Goal: Task Accomplishment & Management: Use online tool/utility

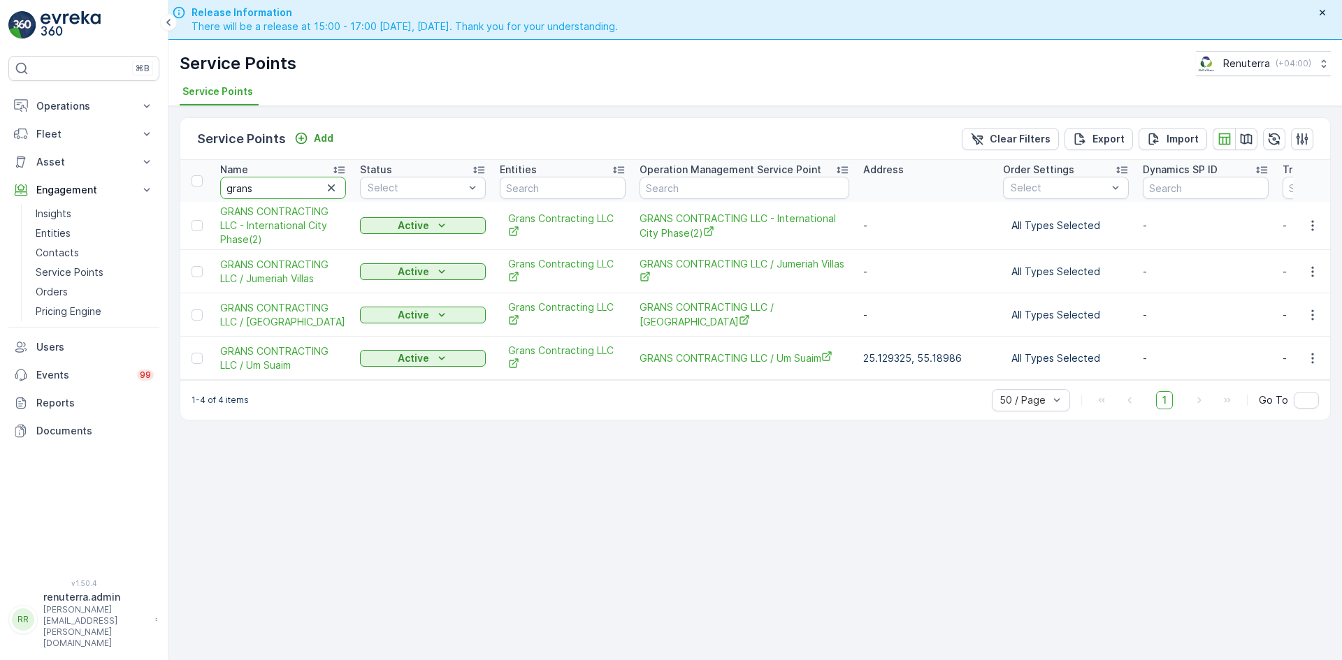
click at [287, 185] on input "grans" at bounding box center [283, 188] width 126 height 22
type input "g"
type input "deco"
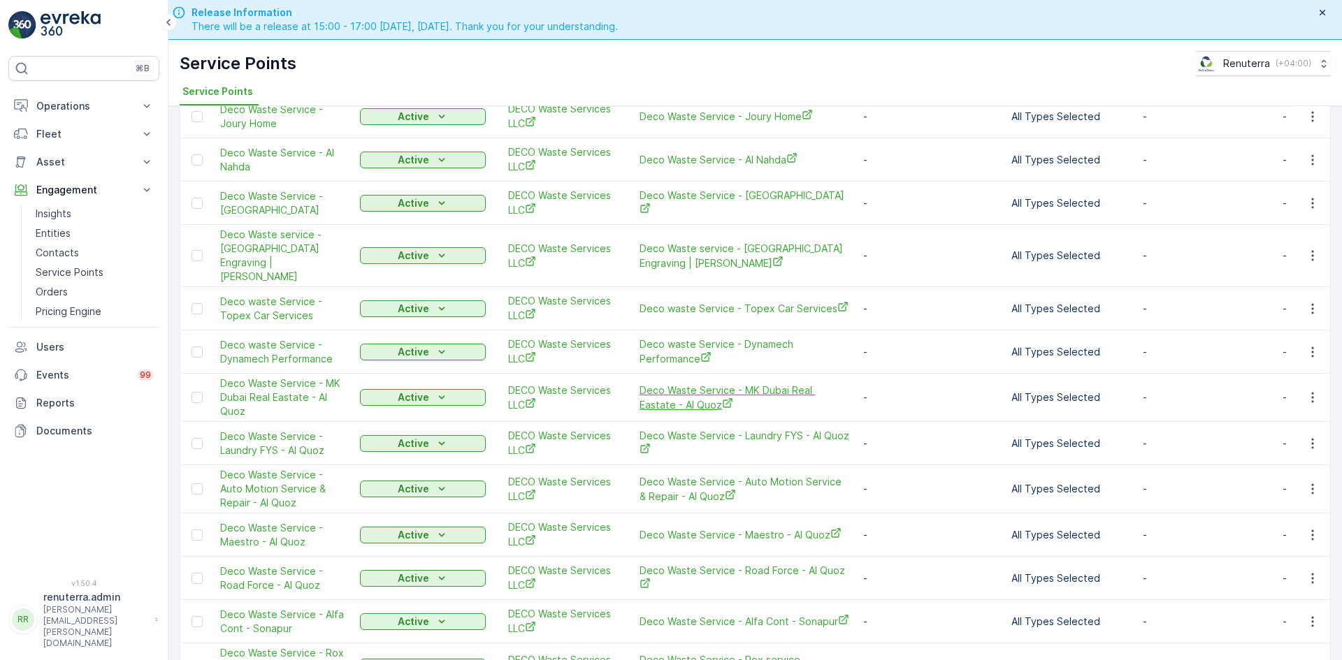
scroll to position [1468, 0]
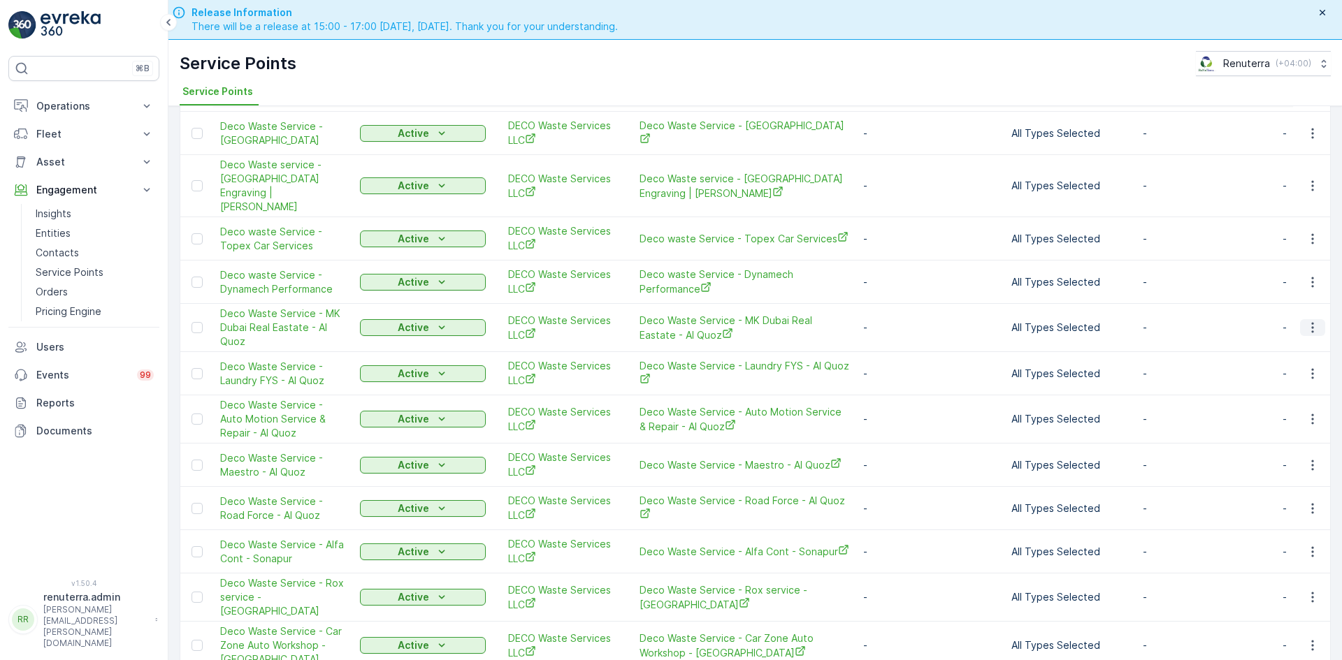
click at [1311, 323] on icon "button" at bounding box center [1312, 328] width 2 height 10
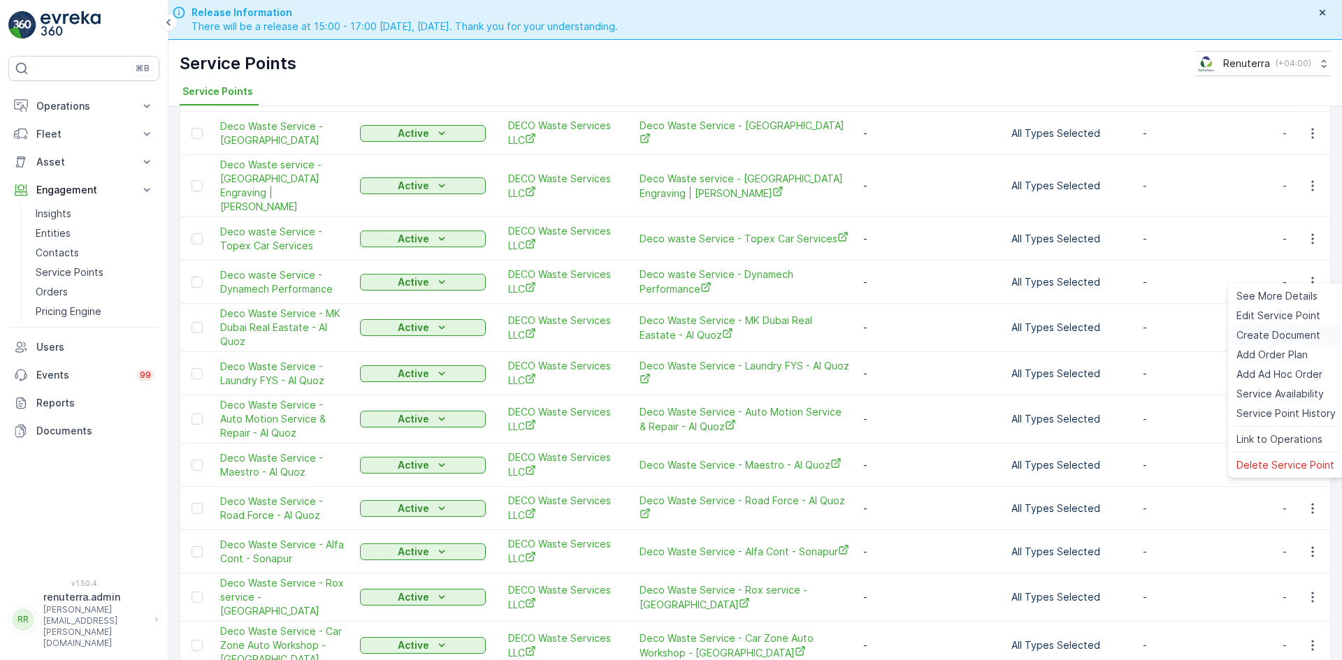
click at [1271, 333] on span "Create Document" at bounding box center [1278, 335] width 84 height 14
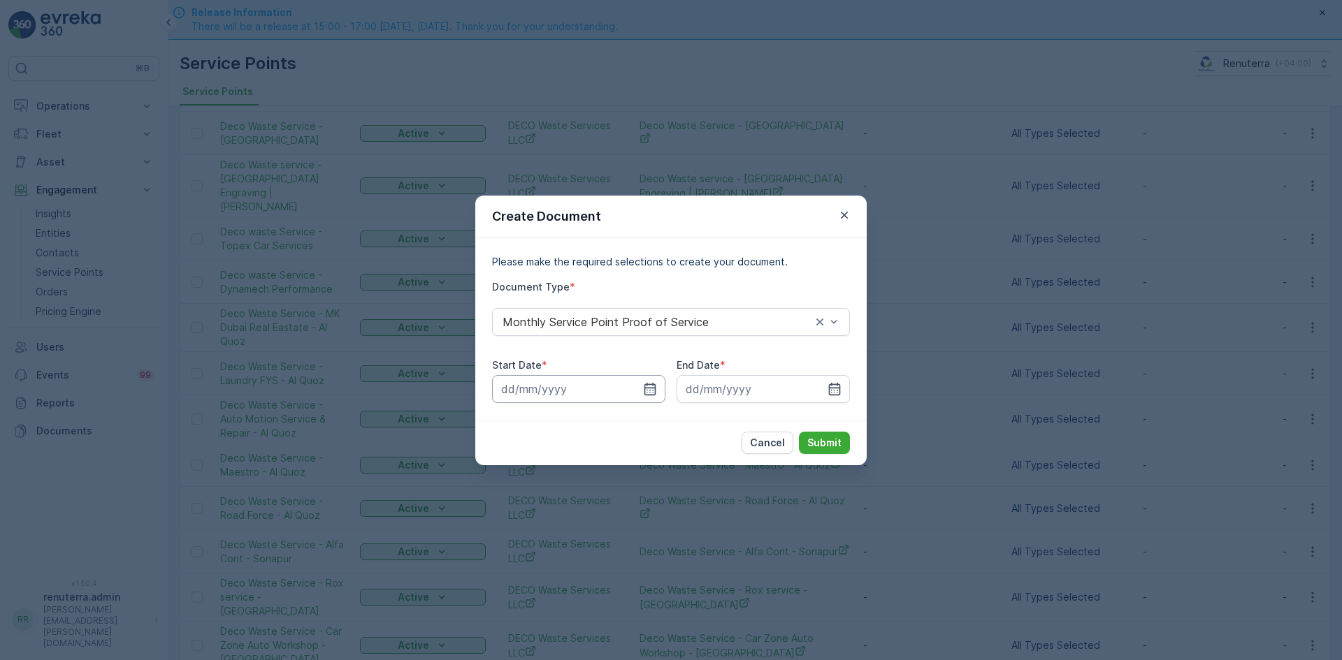
click at [642, 393] on input at bounding box center [578, 389] width 173 height 28
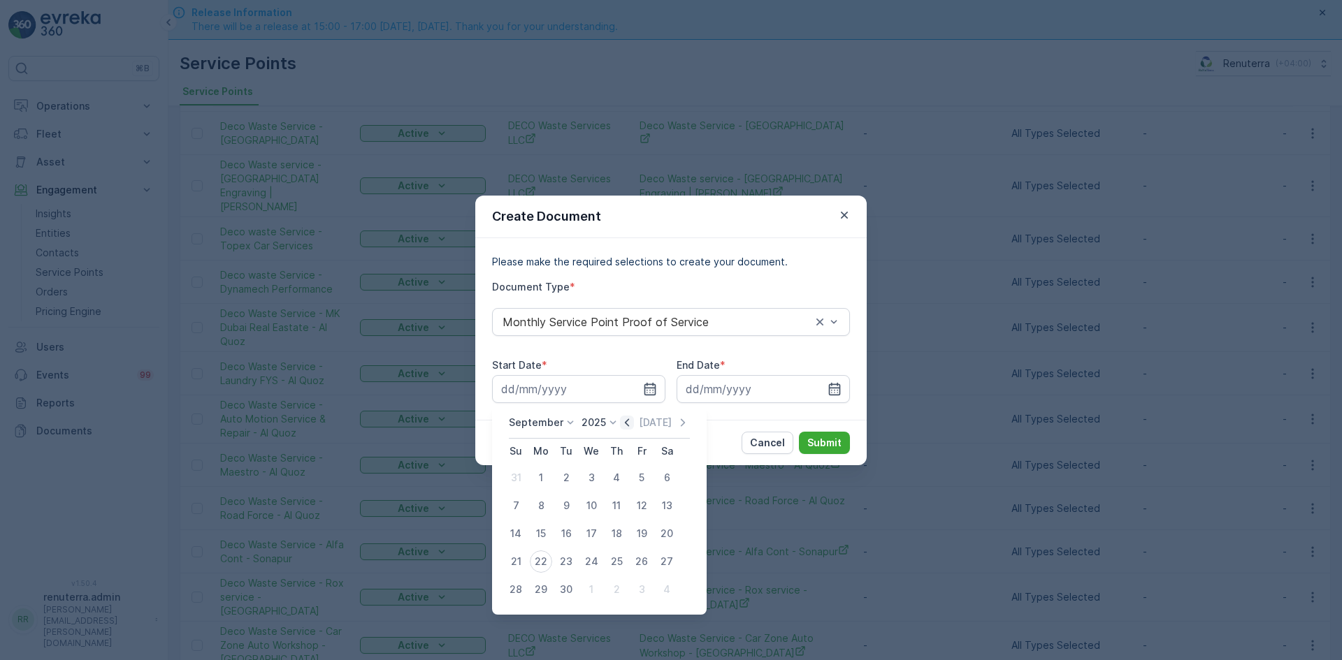
click at [627, 424] on icon "button" at bounding box center [627, 423] width 14 height 14
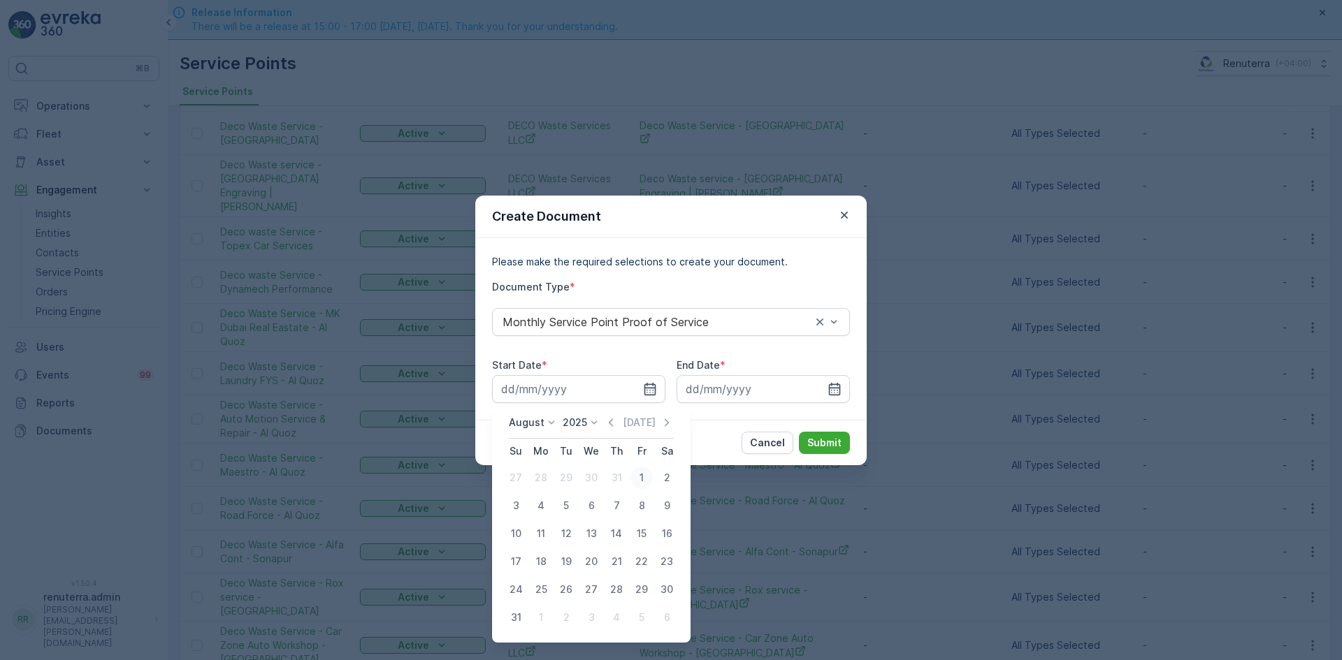
click at [644, 479] on div "1" at bounding box center [641, 478] width 22 height 22
type input "01.08.2025"
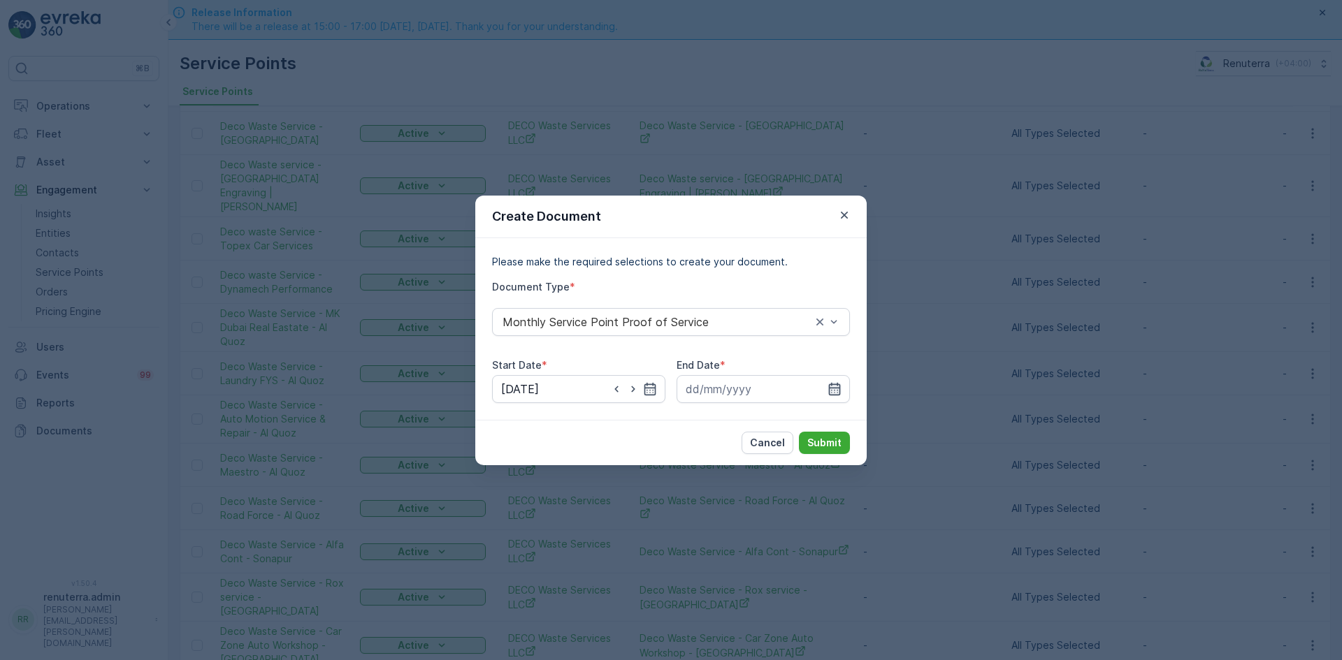
click at [834, 385] on icon "button" at bounding box center [834, 389] width 14 height 14
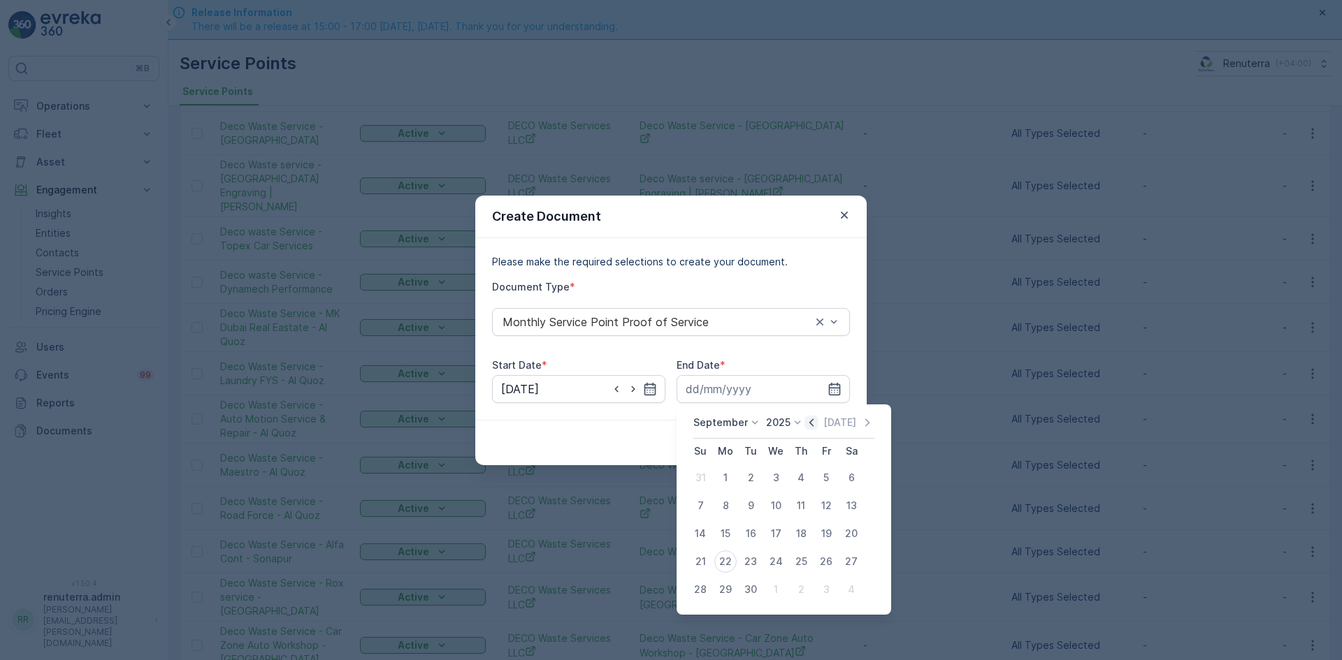
click at [809, 424] on icon "button" at bounding box center [811, 423] width 4 height 8
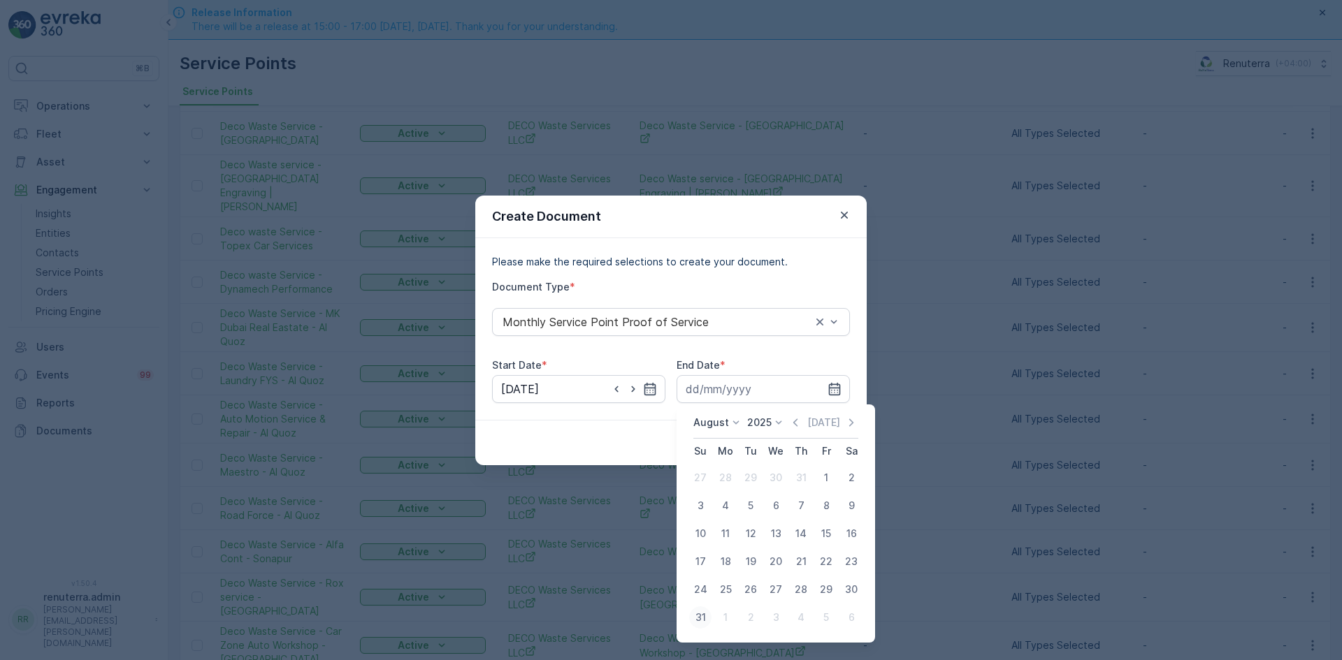
click at [696, 620] on div "31" at bounding box center [700, 618] width 22 height 22
type input "31.08.2025"
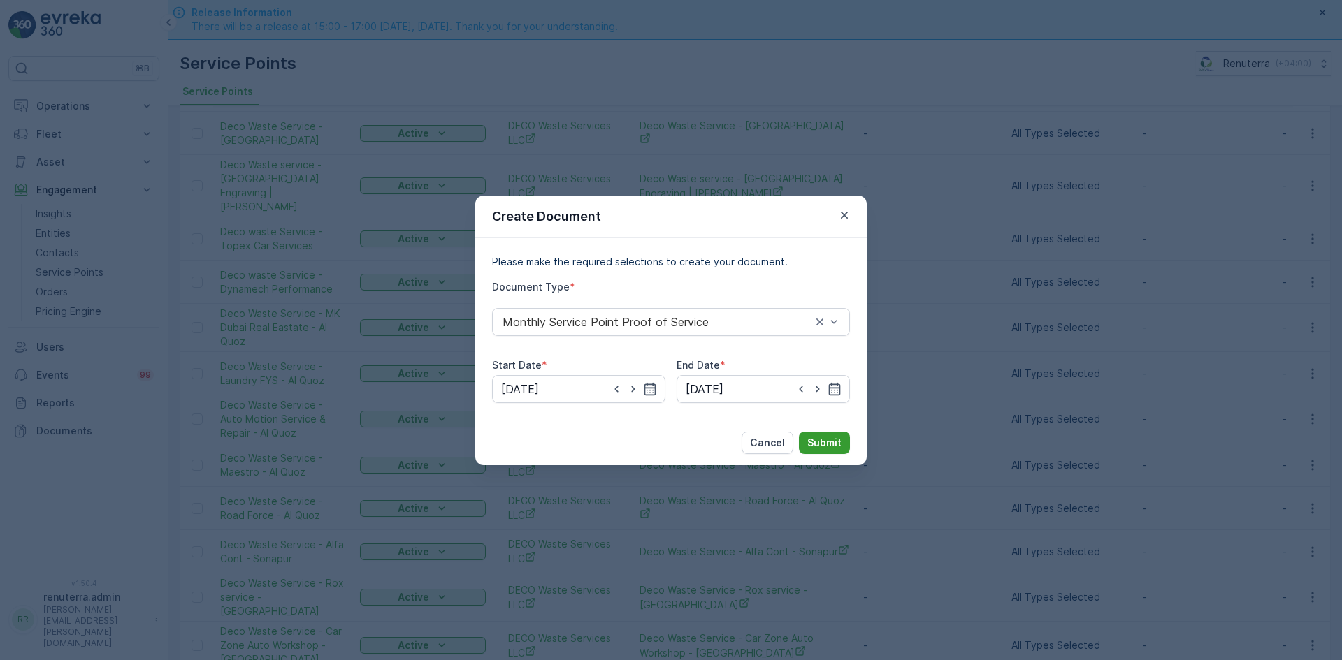
click at [819, 442] on p "Submit" at bounding box center [824, 443] width 34 height 14
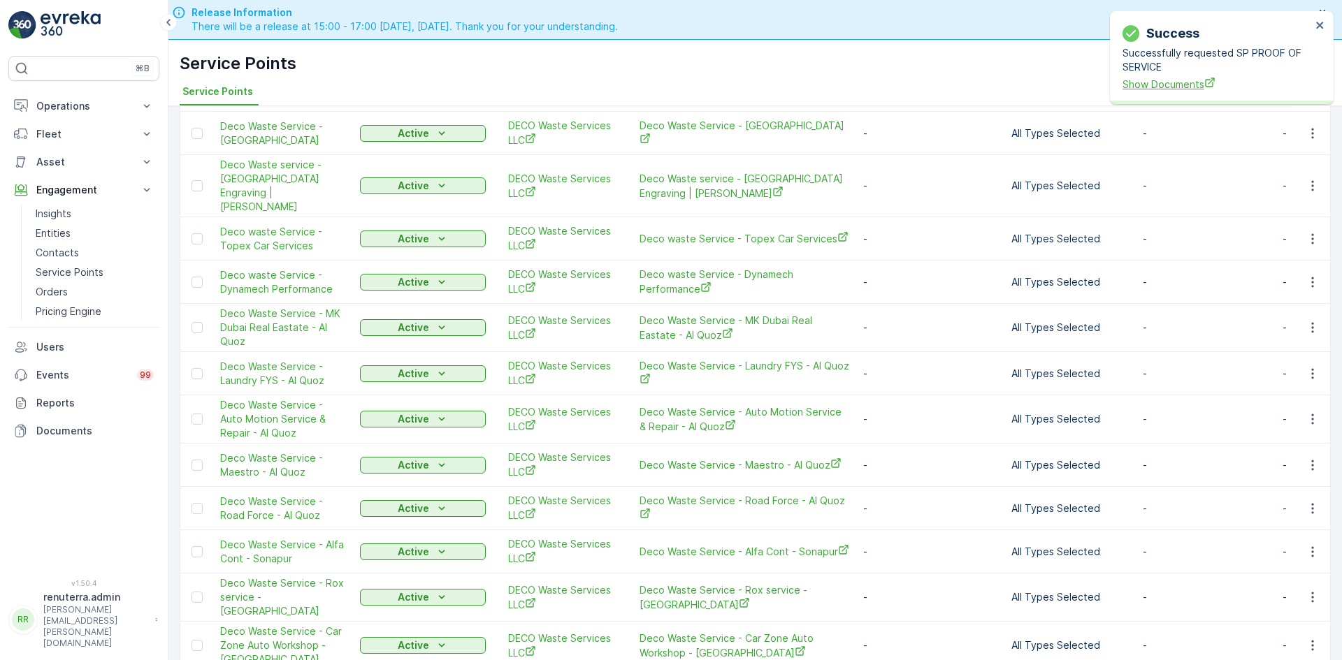
click at [1189, 85] on span "Show Documents" at bounding box center [1216, 84] width 189 height 15
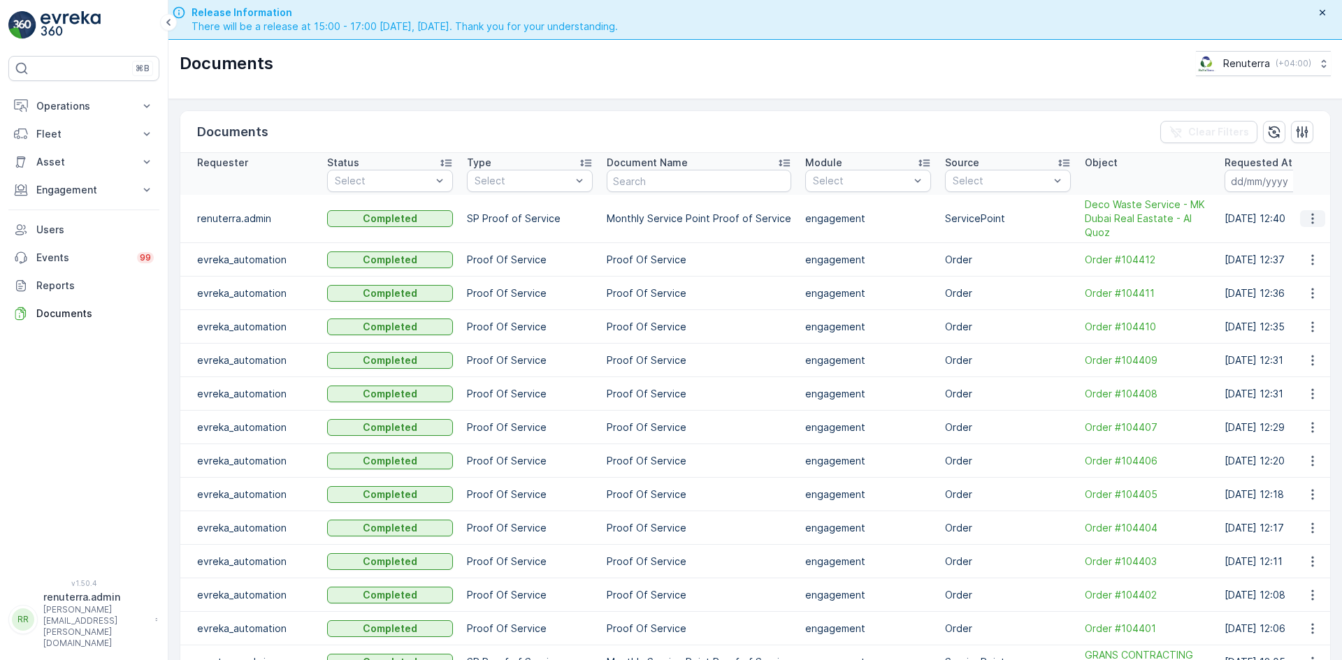
click at [1317, 223] on button "button" at bounding box center [1312, 218] width 25 height 17
click at [1316, 240] on span "See Details" at bounding box center [1309, 240] width 54 height 14
